Goal: Information Seeking & Learning: Learn about a topic

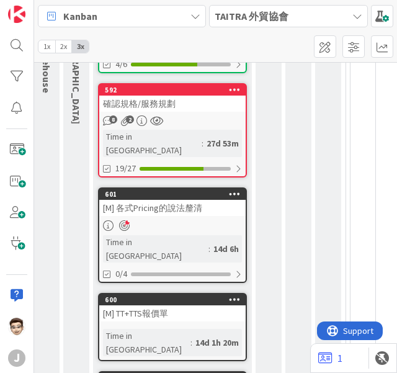
scroll to position [197, 694]
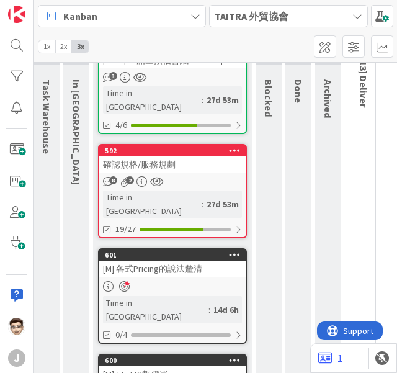
click at [169, 160] on div "確認規格/服務規劃" at bounding box center [172, 164] width 146 height 16
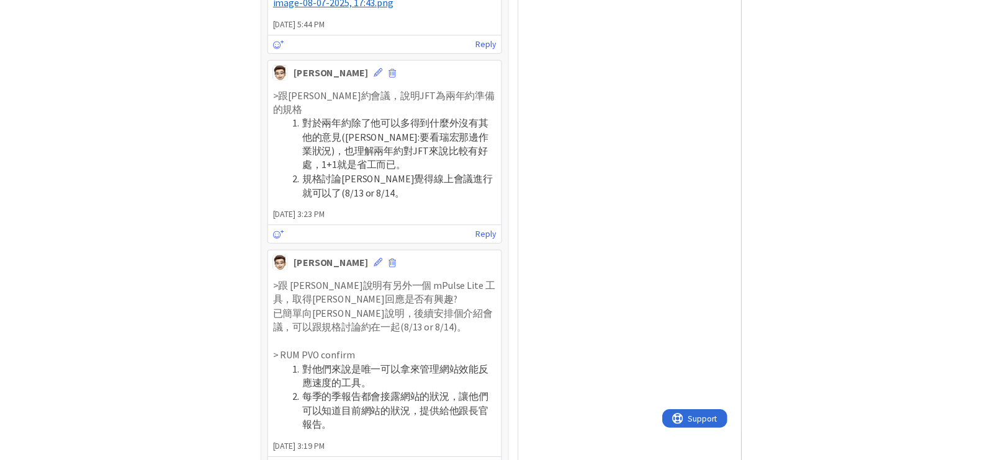
scroll to position [1857, 0]
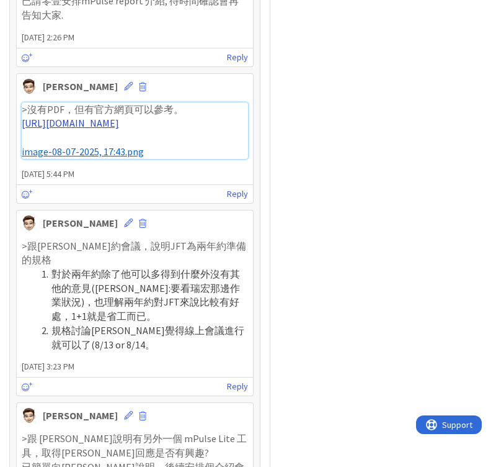
click at [119, 129] on link "[URL][DOMAIN_NAME]" at bounding box center [70, 123] width 97 height 12
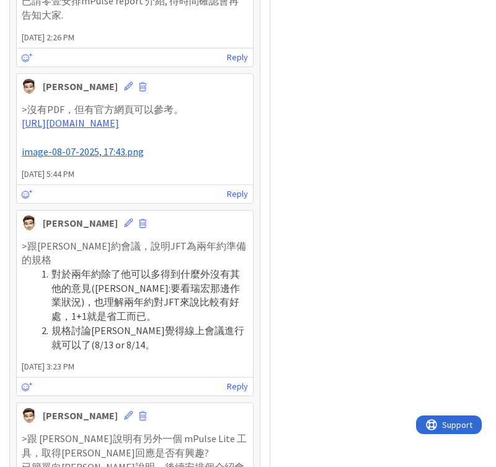
click at [111, 158] on span "image-08-07-2025, 17:43.png" at bounding box center [83, 151] width 122 height 12
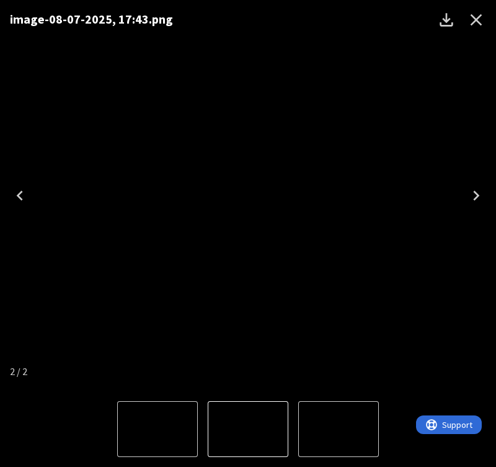
click at [339, 372] on img "1 of 2" at bounding box center [339, 429] width 0 height 0
click at [158, 372] on img "2 of 2" at bounding box center [158, 429] width 0 height 0
drag, startPoint x: 199, startPoint y: 88, endPoint x: 209, endPoint y: 194, distance: 106.6
click at [248, 195] on img "2 of 2" at bounding box center [248, 195] width 0 height 0
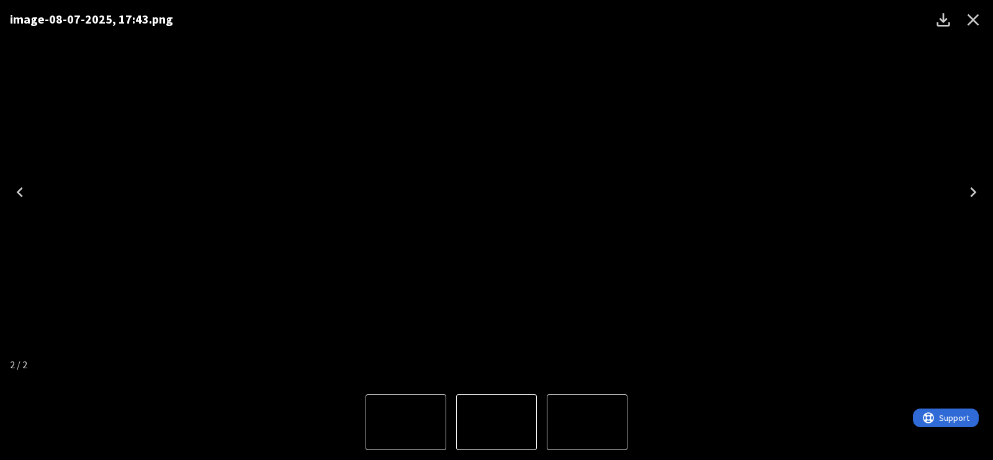
scroll to position [197, 355]
click at [397, 139] on div "image-08-07-2025, 17:43.png" at bounding box center [496, 192] width 993 height 385
click at [262, 91] on div "image-08-07-2025, 17:43.png" at bounding box center [496, 192] width 993 height 385
